Goal: Task Accomplishment & Management: Use online tool/utility

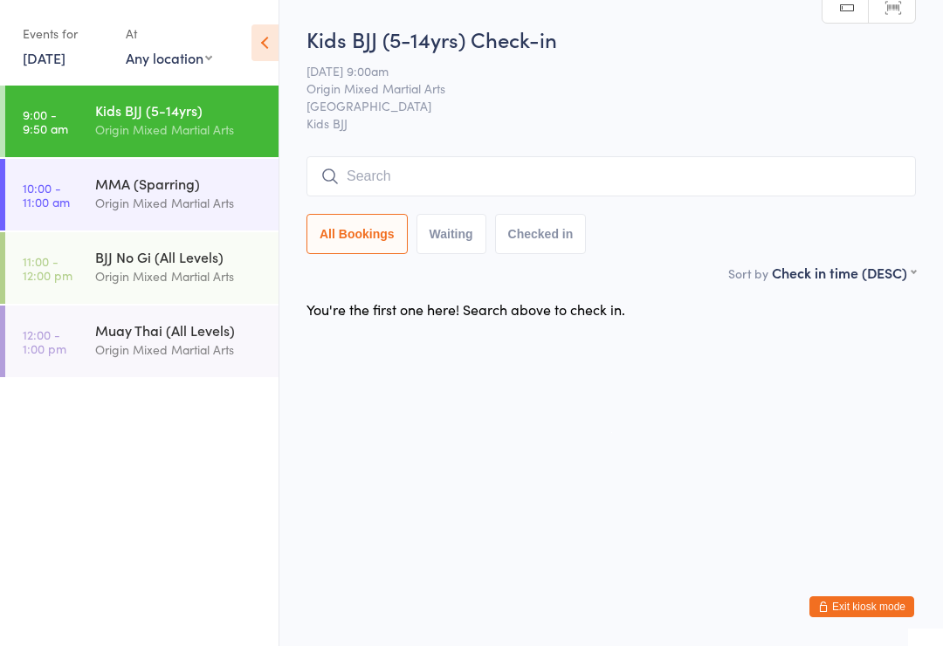
click at [525, 165] on input "search" at bounding box center [610, 176] width 609 height 40
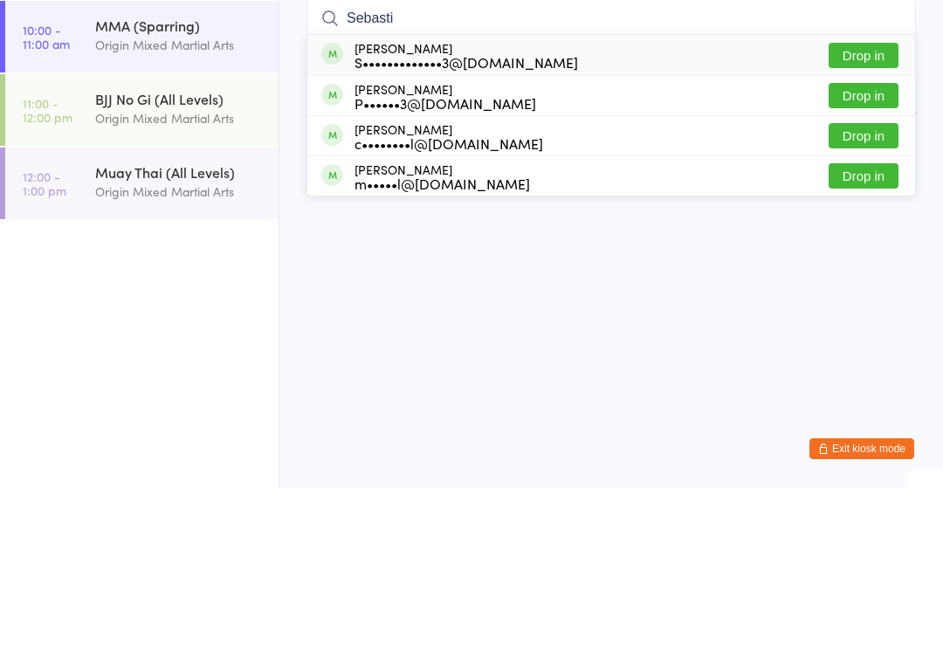
type input "Sebasti"
click at [863, 321] on button "Drop in" at bounding box center [864, 333] width 70 height 25
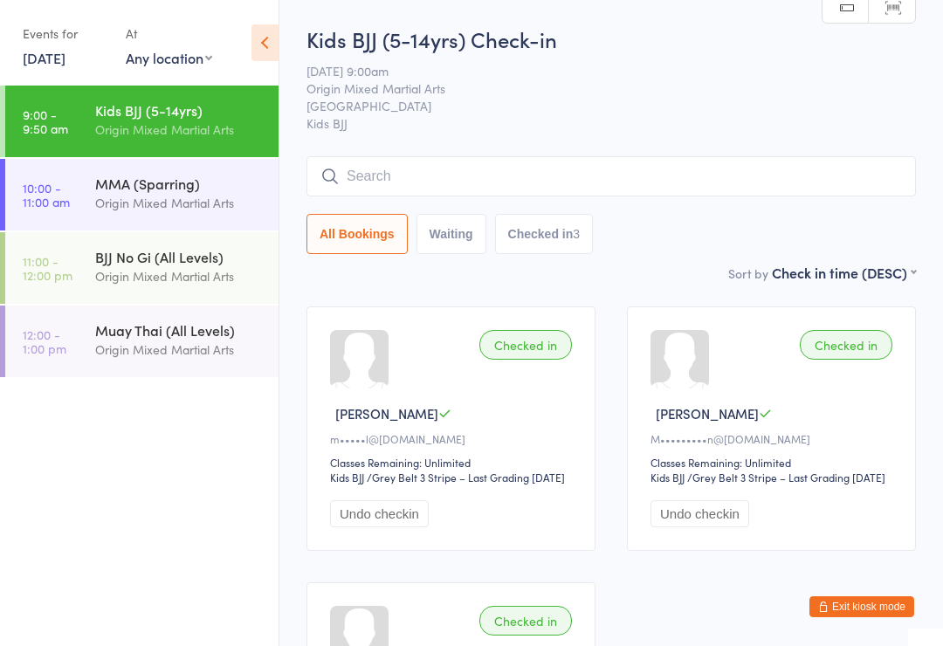
click at [449, 169] on input "search" at bounding box center [610, 176] width 609 height 40
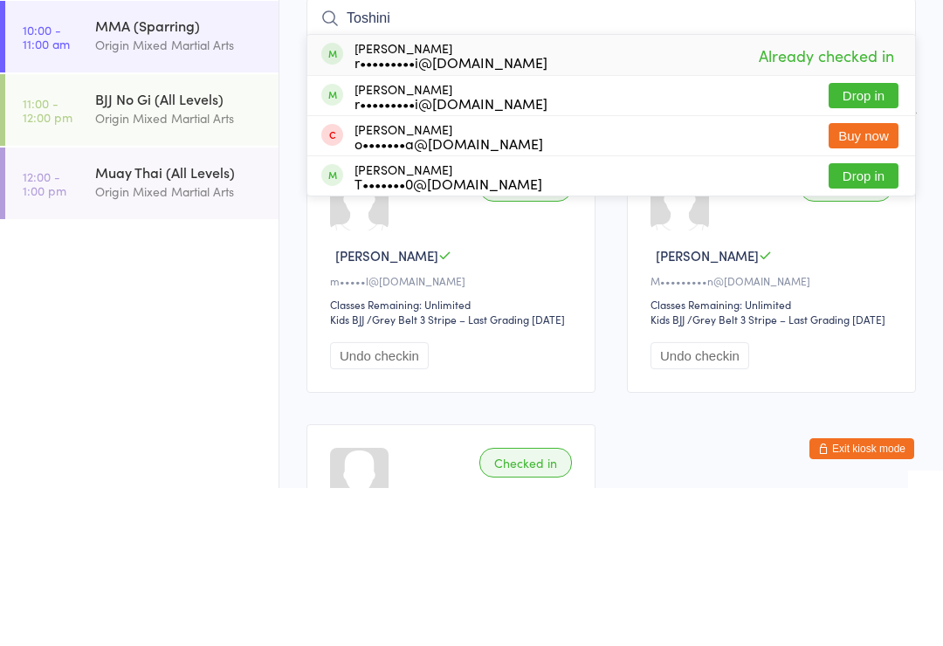
type input "Toshini"
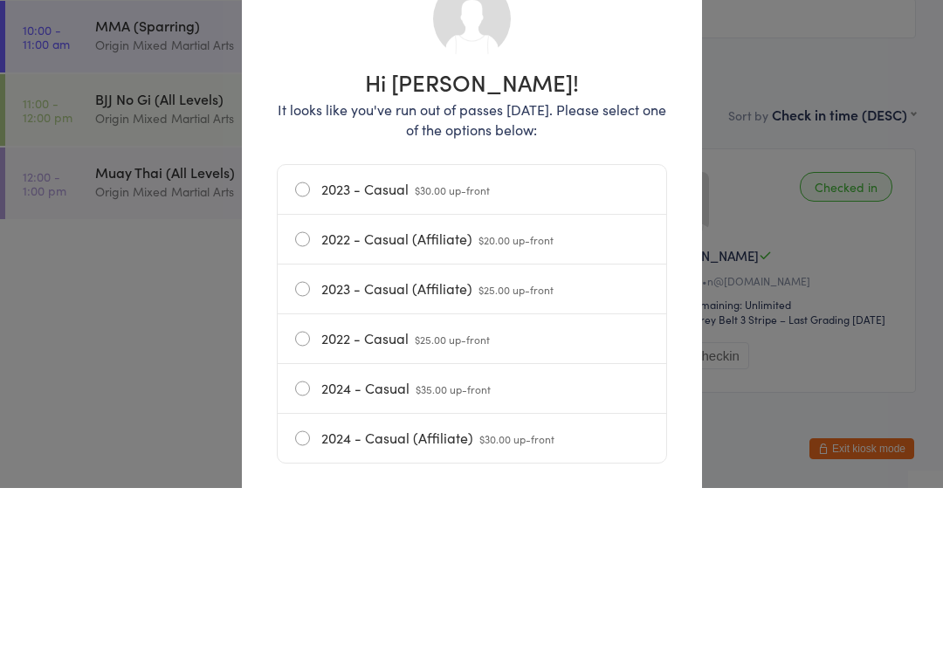
scroll to position [158, 0]
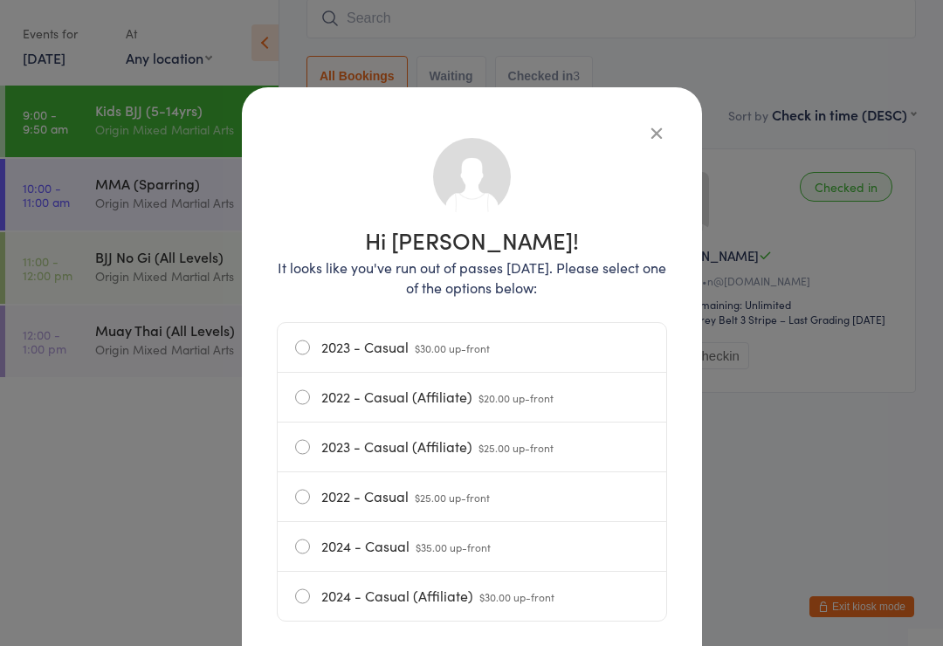
click at [647, 127] on icon "button" at bounding box center [656, 132] width 19 height 19
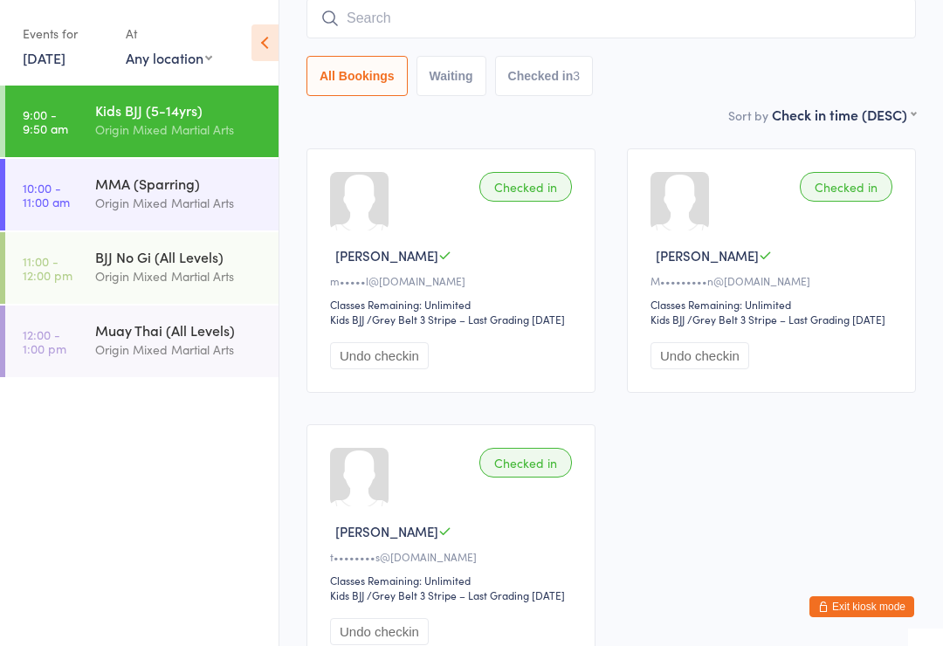
click at [454, 15] on input "search" at bounding box center [610, 18] width 609 height 40
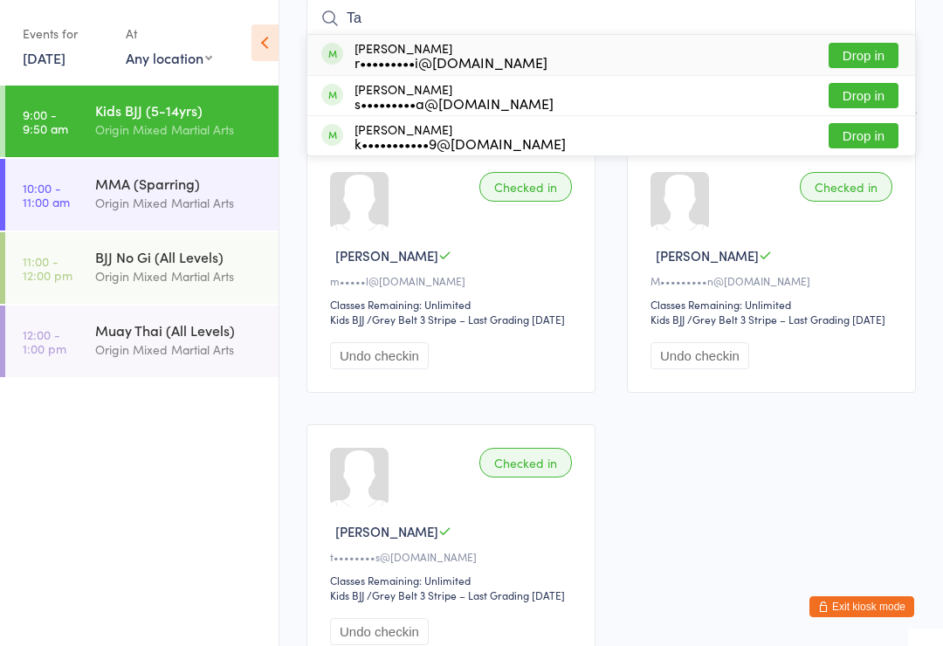
type input "Ta"
click at [866, 45] on button "Drop in" at bounding box center [864, 55] width 70 height 25
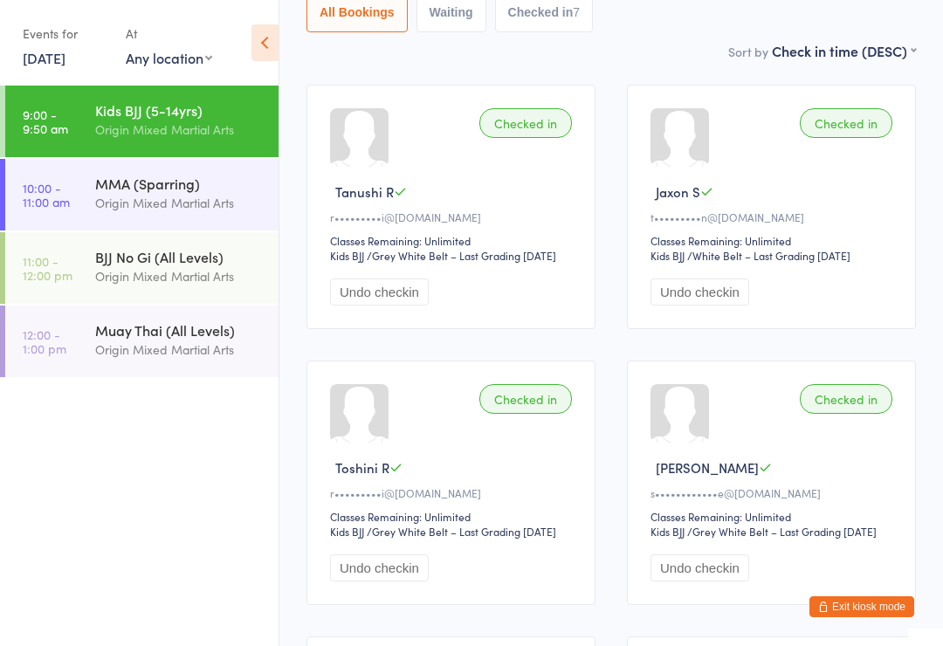
scroll to position [33, 0]
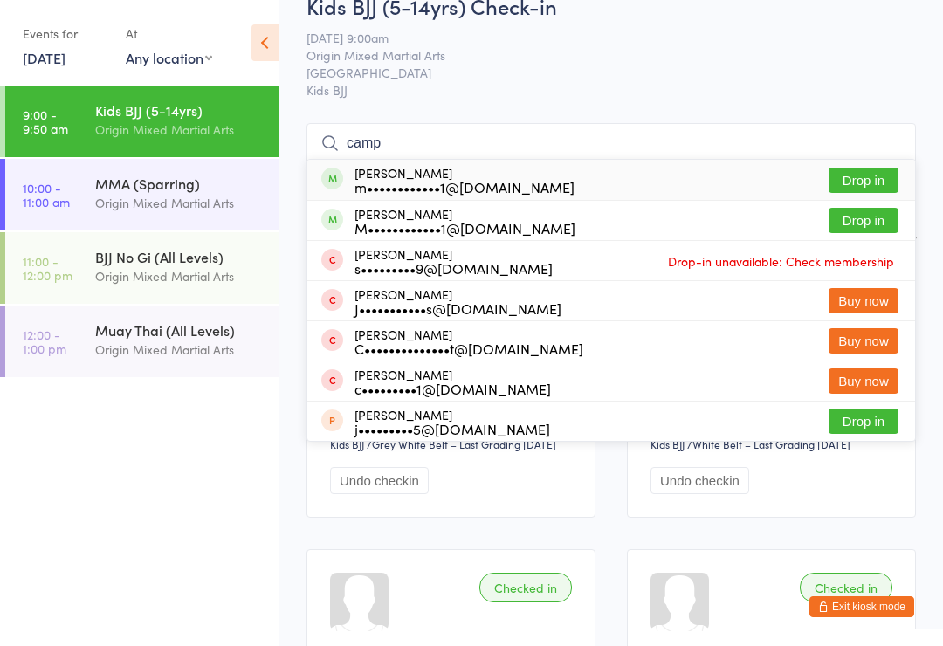
type input "camp"
click at [856, 174] on button "Drop in" at bounding box center [864, 180] width 70 height 25
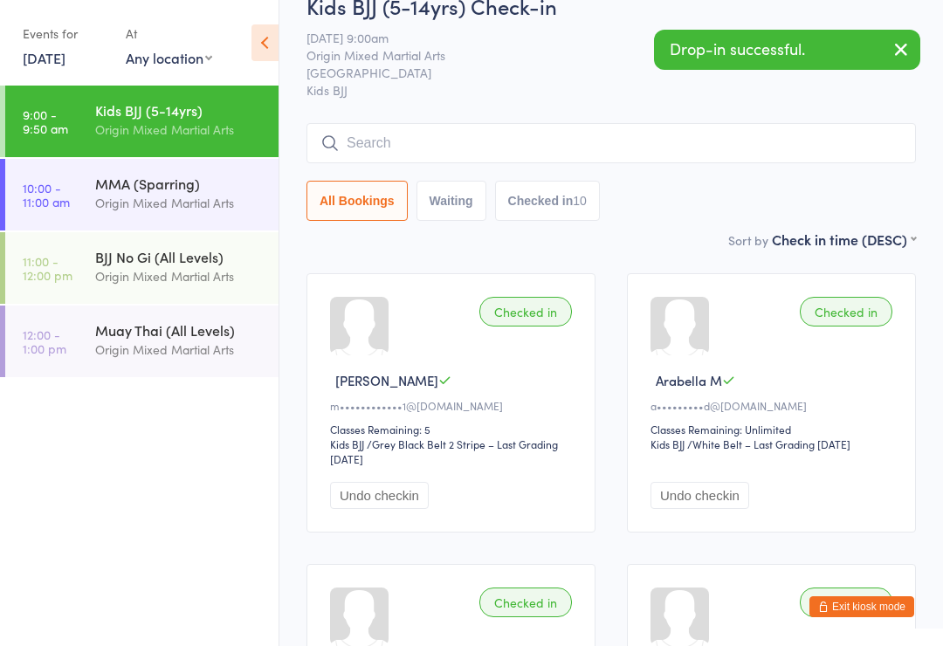
click at [454, 137] on input "search" at bounding box center [610, 143] width 609 height 40
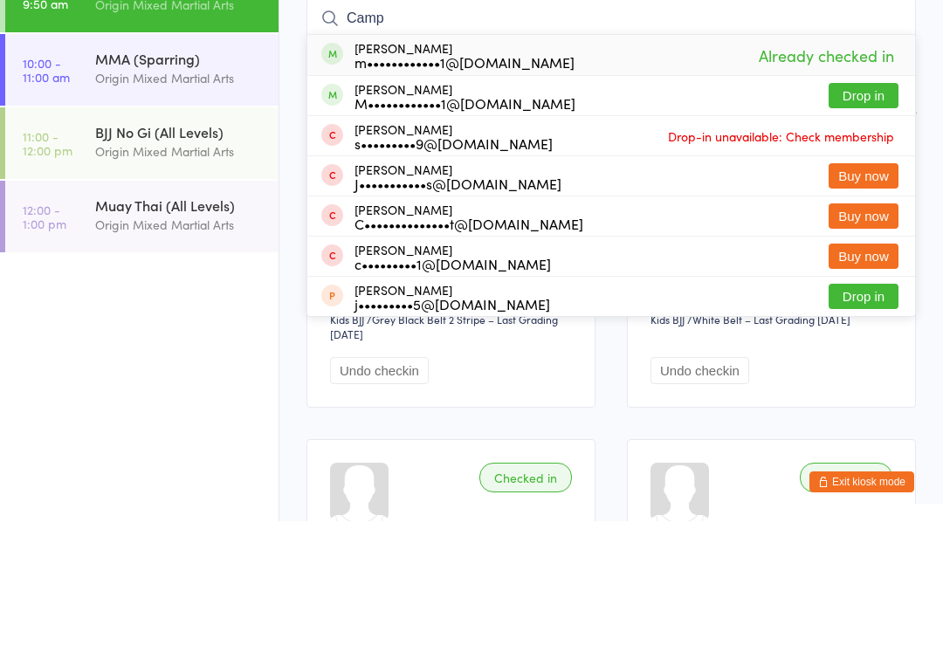
type input "Camp"
click at [857, 208] on button "Drop in" at bounding box center [864, 220] width 70 height 25
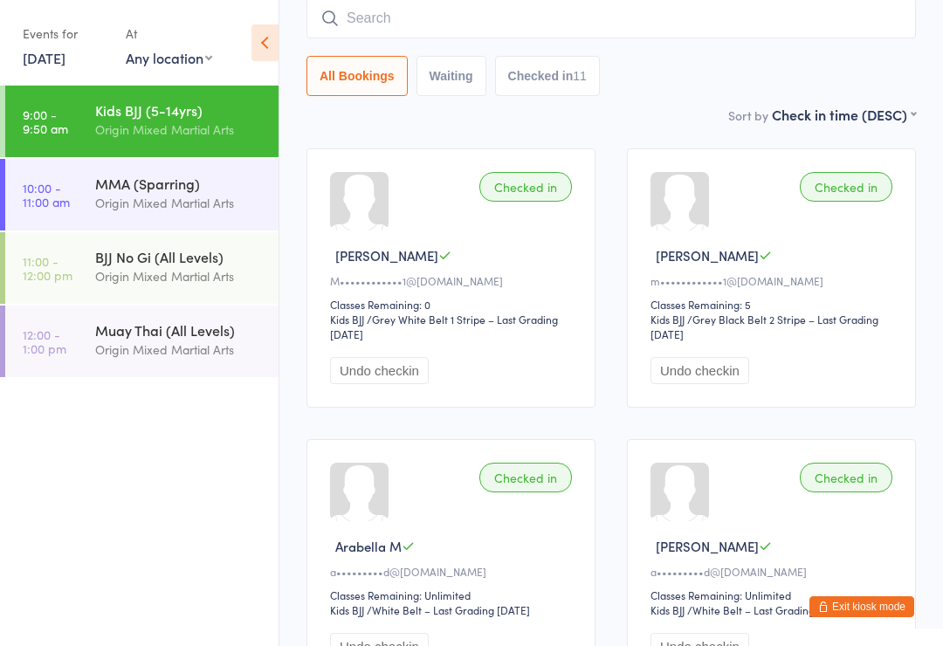
click at [482, 16] on input "search" at bounding box center [610, 18] width 609 height 40
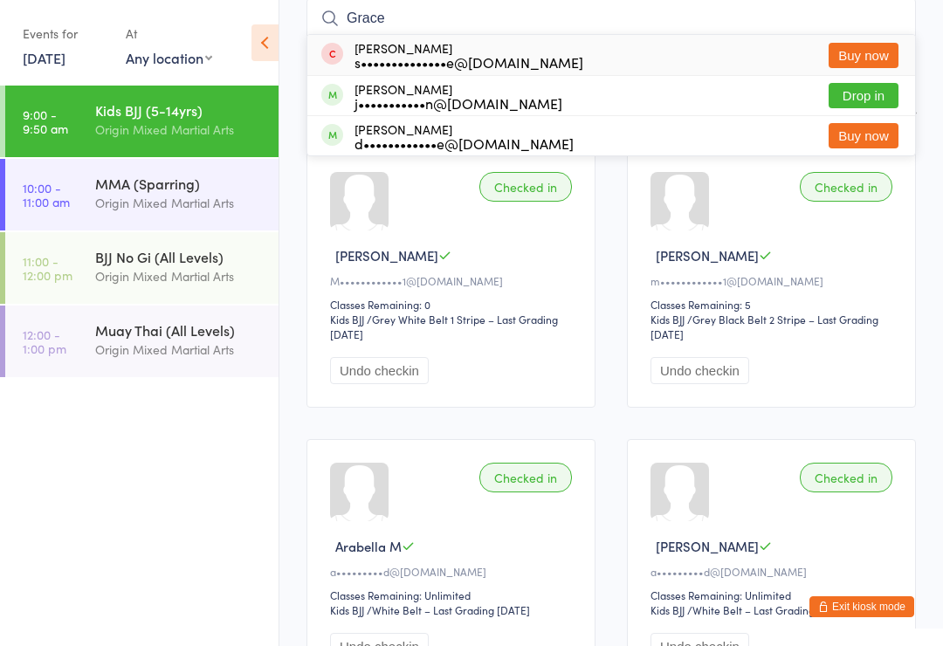
type input "Grace"
click at [853, 93] on button "Drop in" at bounding box center [864, 95] width 70 height 25
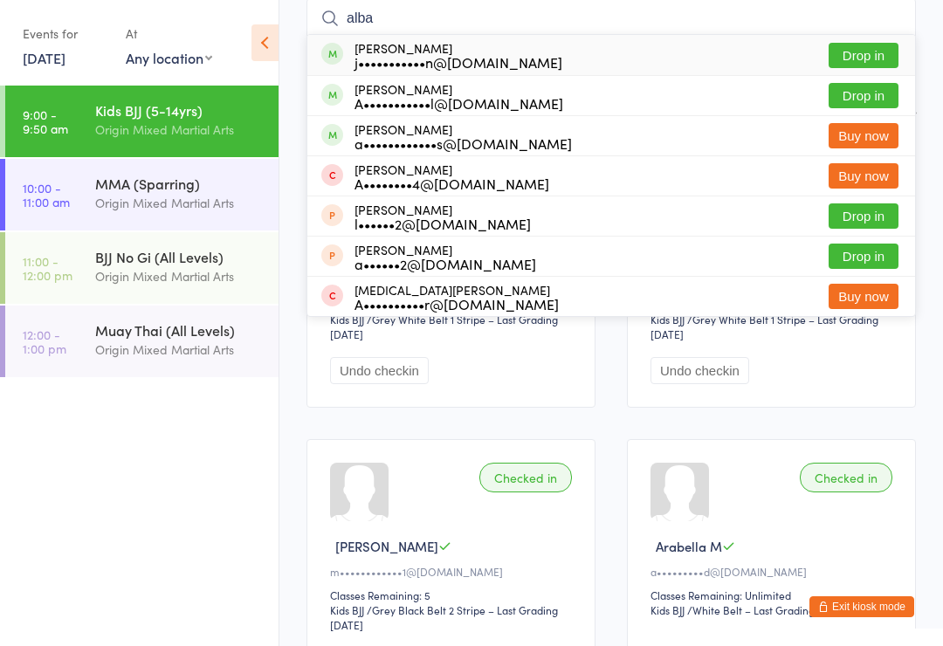
type input "alba"
click at [863, 48] on button "Drop in" at bounding box center [864, 55] width 70 height 25
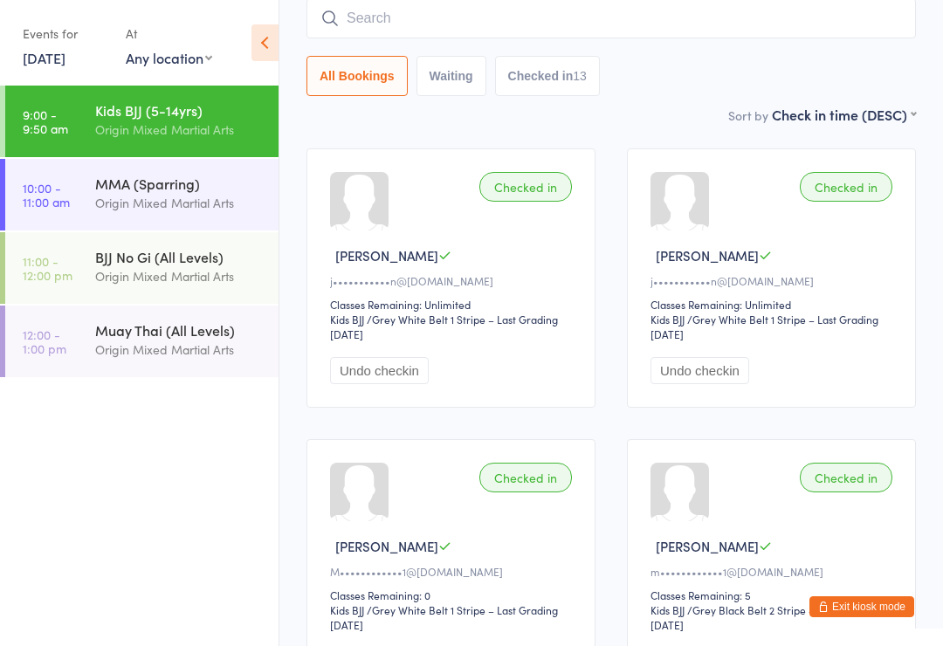
click at [189, 188] on div "MMA (Sparring)" at bounding box center [179, 183] width 169 height 19
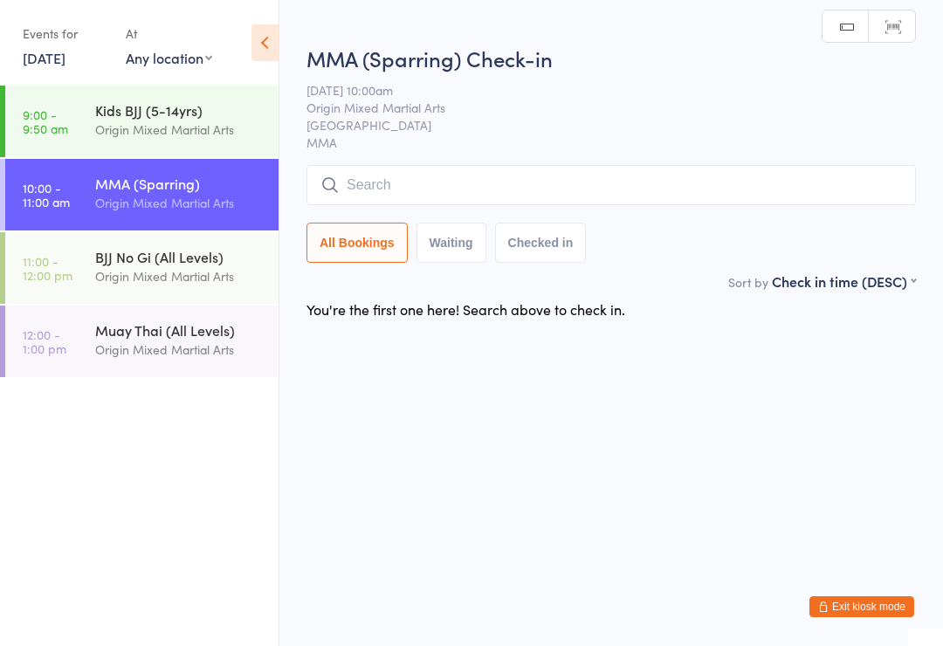
click at [576, 189] on input "search" at bounding box center [610, 185] width 609 height 40
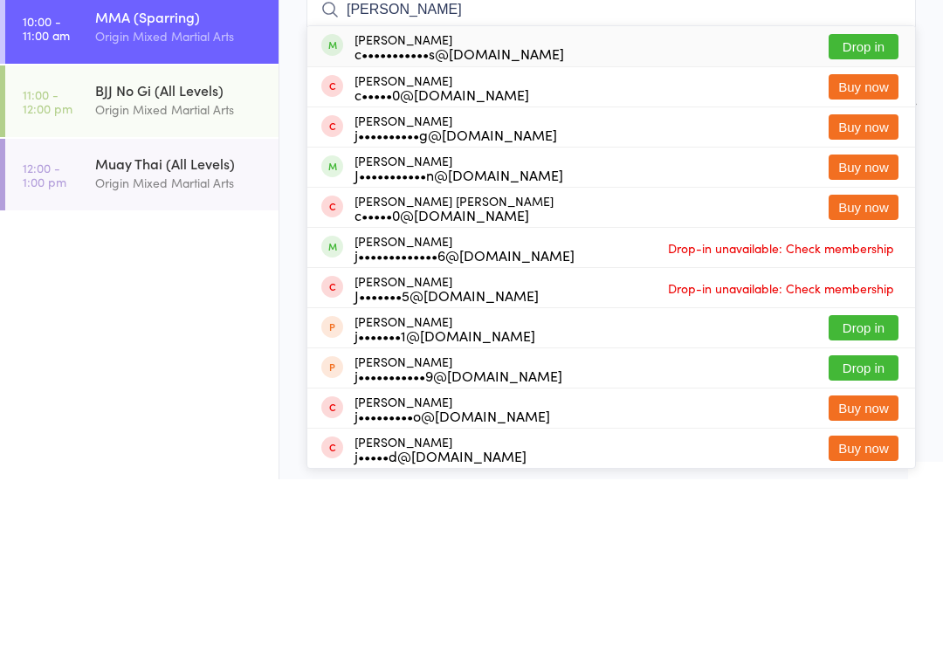
type input "[PERSON_NAME]"
click at [870, 193] on div "[PERSON_NAME] c•••••••••••s@[DOMAIN_NAME] Drop in" at bounding box center [611, 213] width 608 height 40
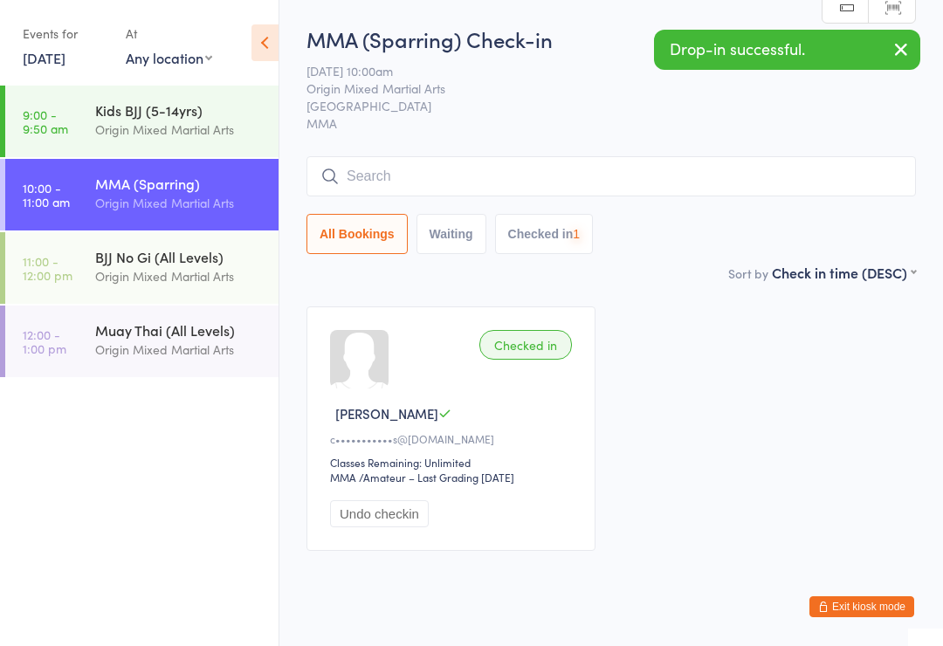
click at [575, 175] on input "search" at bounding box center [610, 176] width 609 height 40
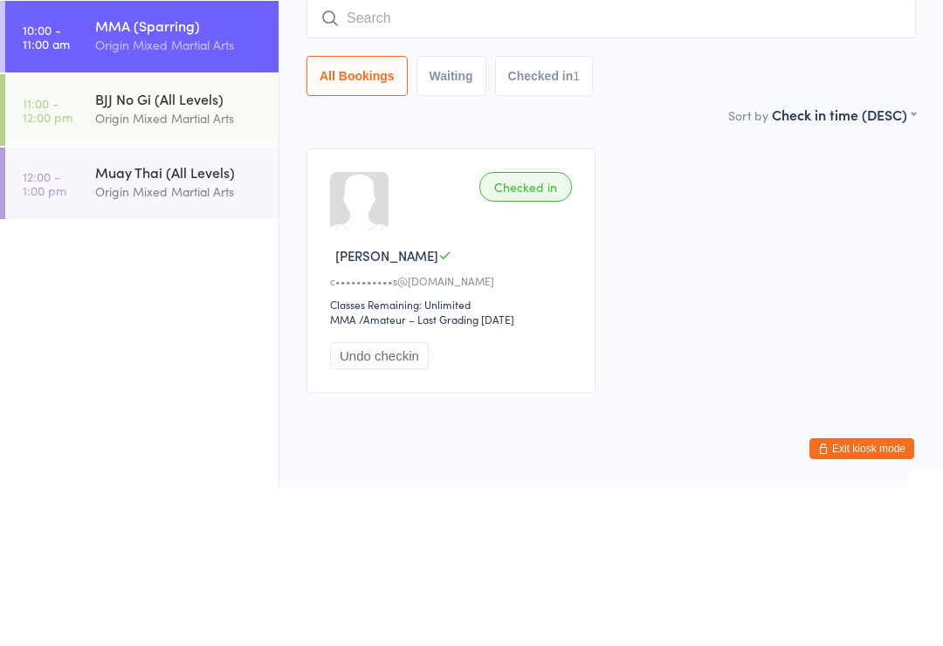
click at [223, 266] on div "Origin Mixed Martial Arts" at bounding box center [179, 276] width 169 height 20
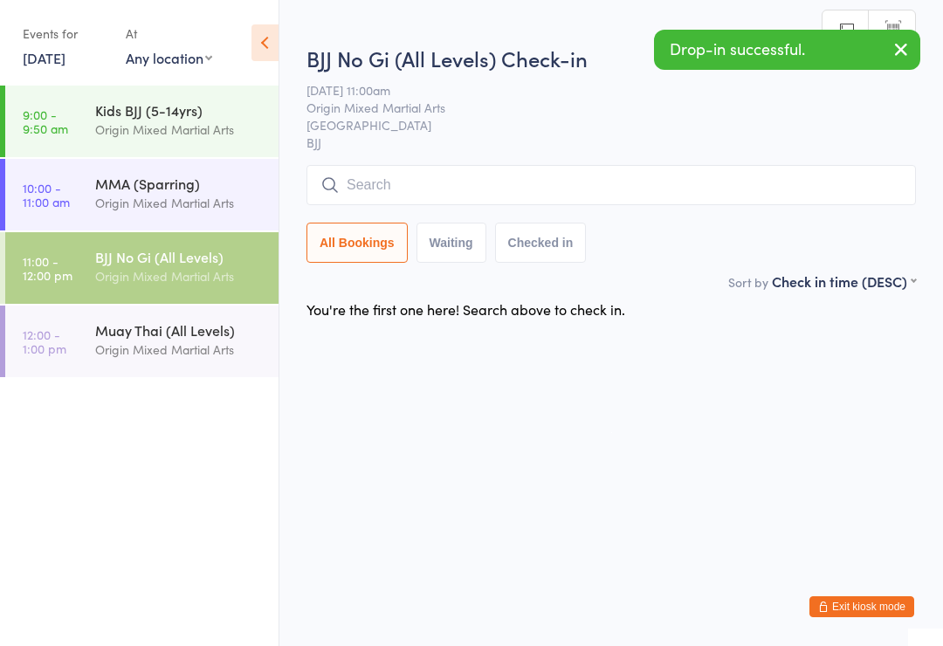
click at [460, 198] on input "search" at bounding box center [610, 185] width 609 height 40
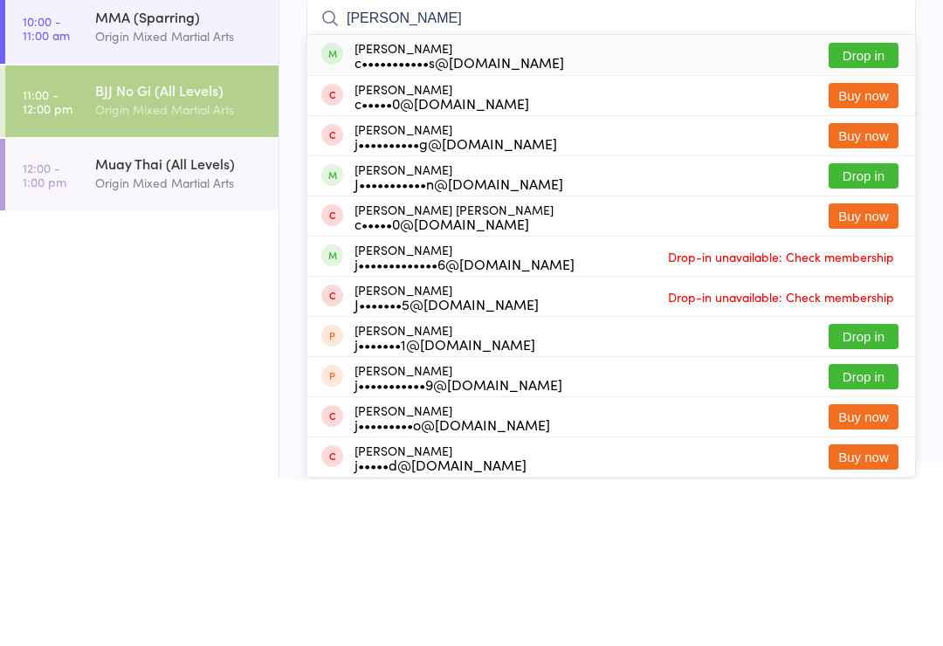
type input "[PERSON_NAME]"
click at [868, 210] on button "Drop in" at bounding box center [864, 222] width 70 height 25
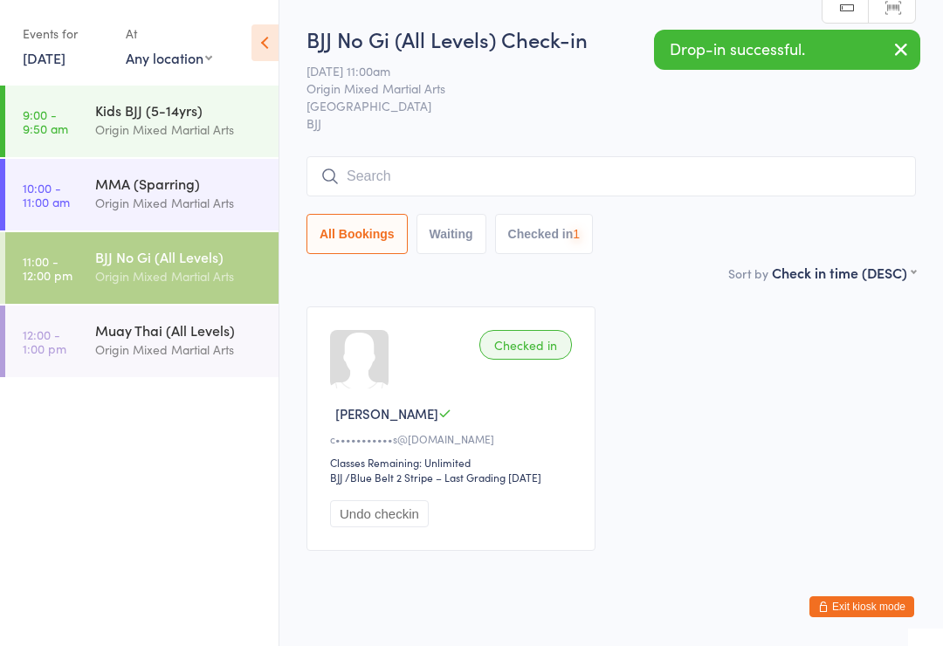
click at [188, 189] on div "MMA (Sparring)" at bounding box center [179, 183] width 169 height 19
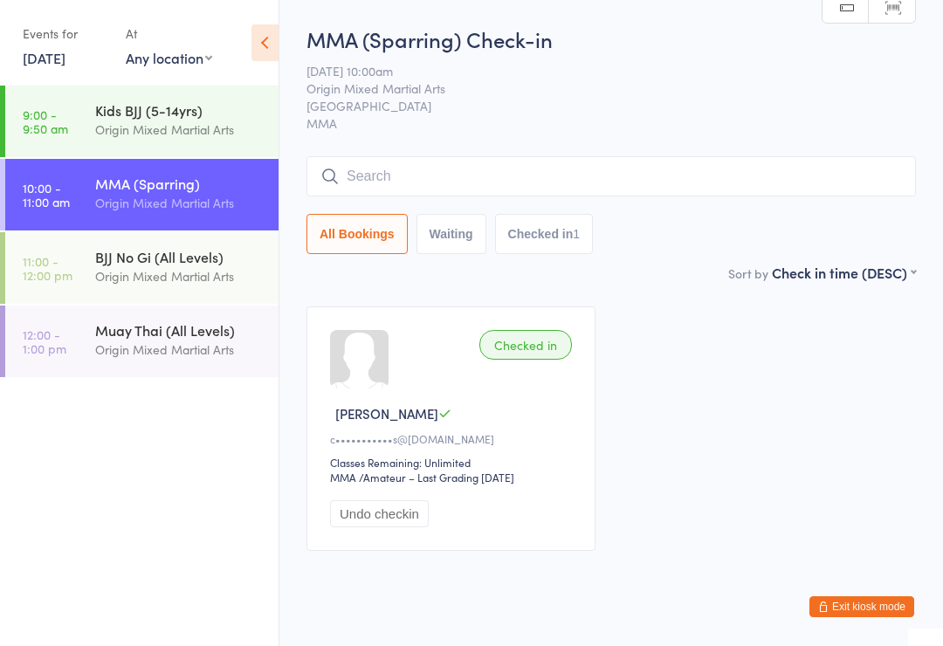
click at [412, 159] on input "search" at bounding box center [610, 176] width 609 height 40
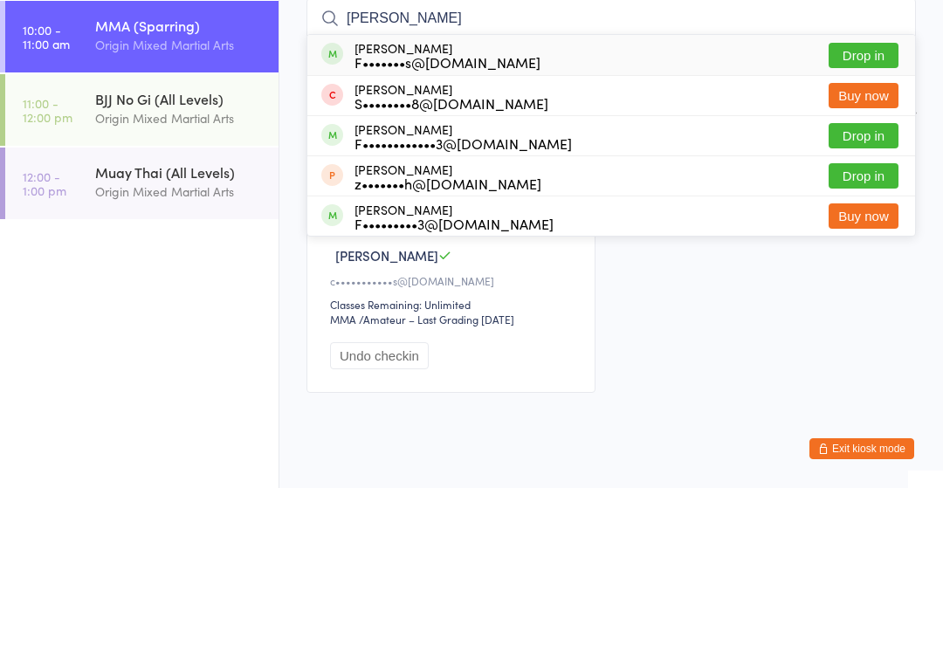
type input "[PERSON_NAME]"
click at [848, 281] on button "Drop in" at bounding box center [864, 293] width 70 height 25
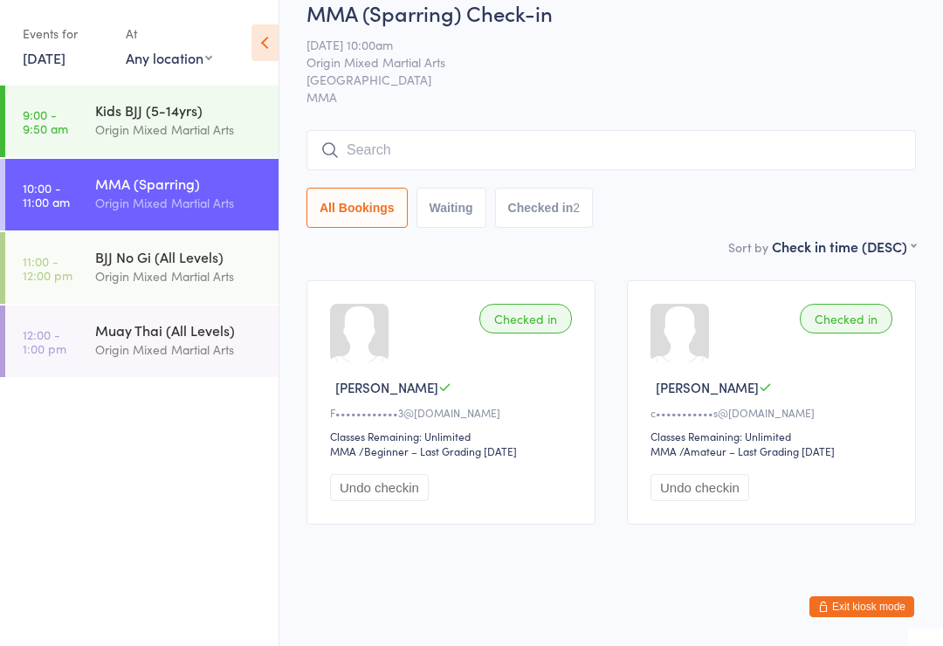
click at [649, 105] on div "MMA (Sparring) Check-in [DATE] 10:00am Origin Mixed Martial Arts Gladesville MM…" at bounding box center [610, 117] width 609 height 238
click at [669, 130] on input "search" at bounding box center [610, 150] width 609 height 40
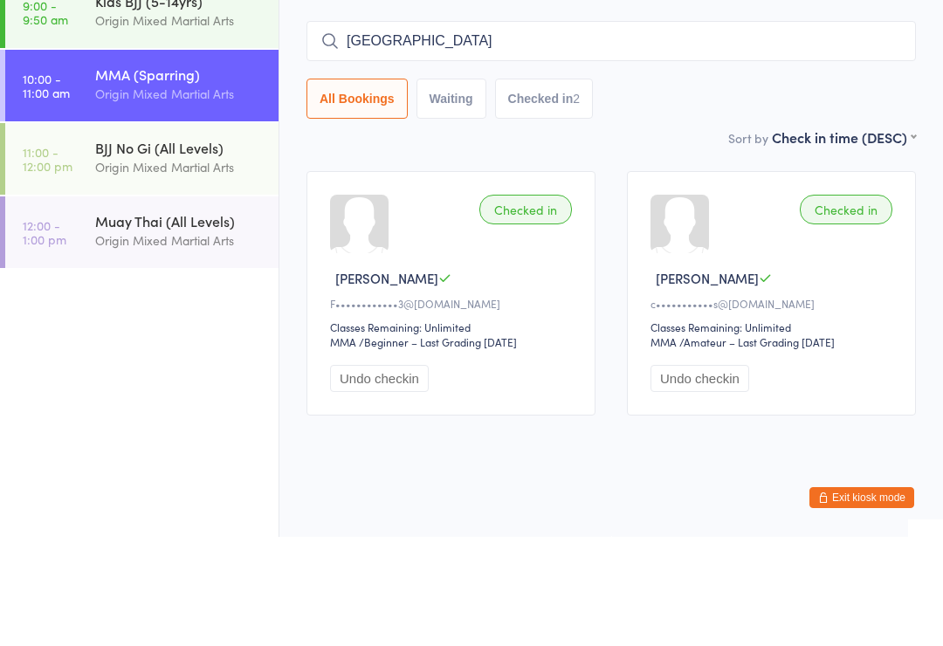
type input "[PERSON_NAME]"
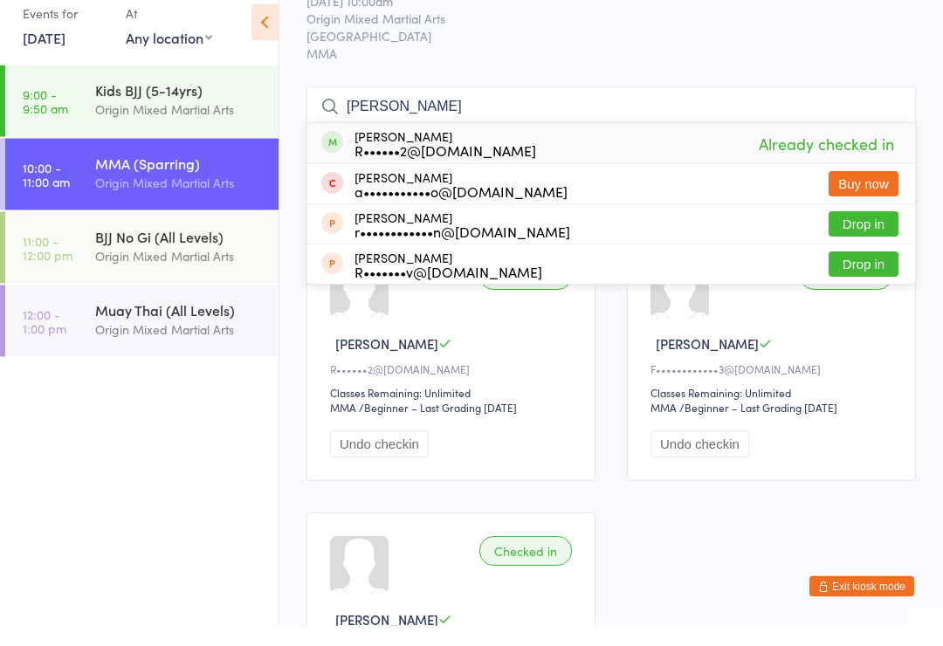
click at [827, 65] on span "MMA" at bounding box center [610, 73] width 609 height 17
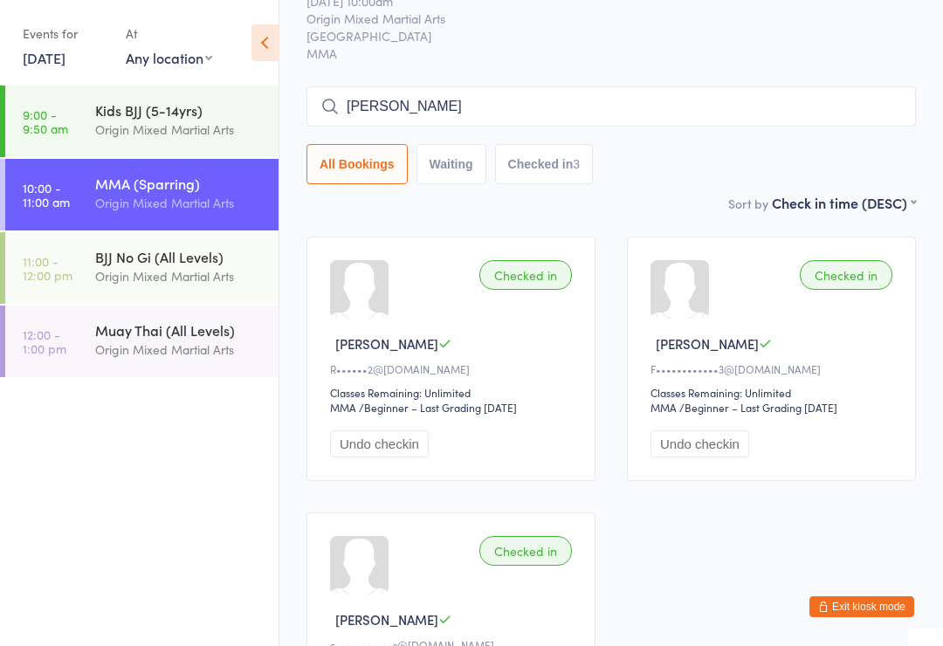
click at [586, 100] on input "[PERSON_NAME]" at bounding box center [610, 106] width 609 height 40
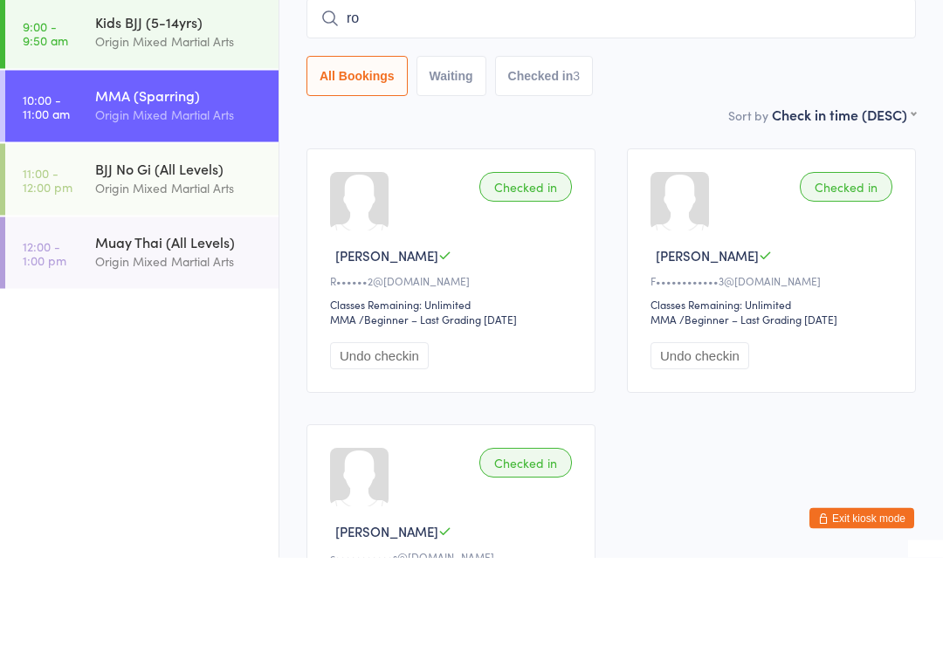
type input "r"
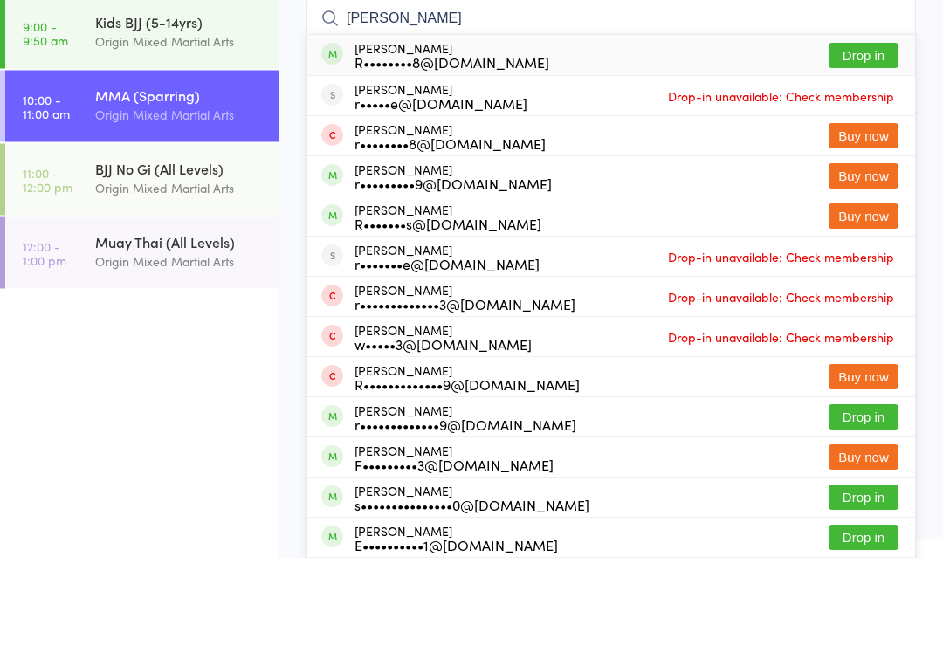
type input "[PERSON_NAME]"
click at [891, 132] on button "Drop in" at bounding box center [864, 144] width 70 height 25
